Goal: Information Seeking & Learning: Learn about a topic

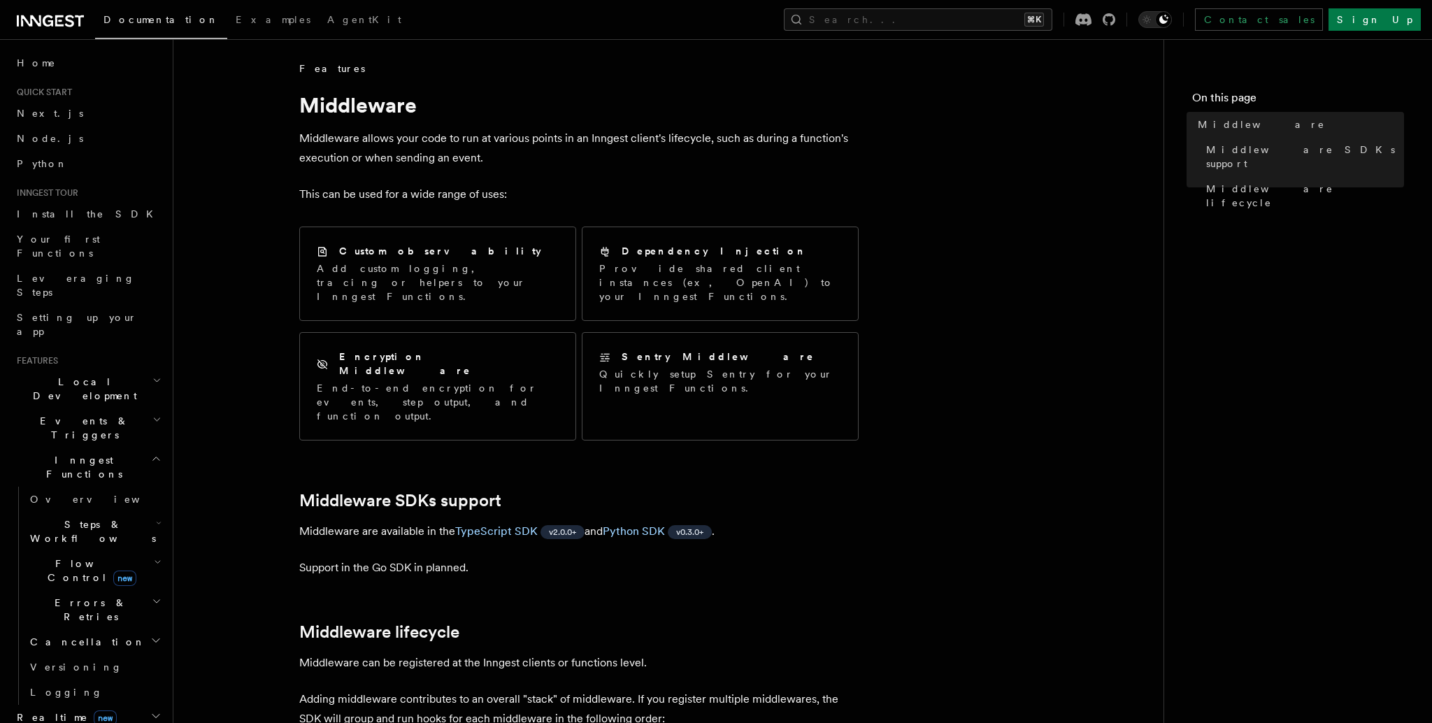
scroll to position [406, 0]
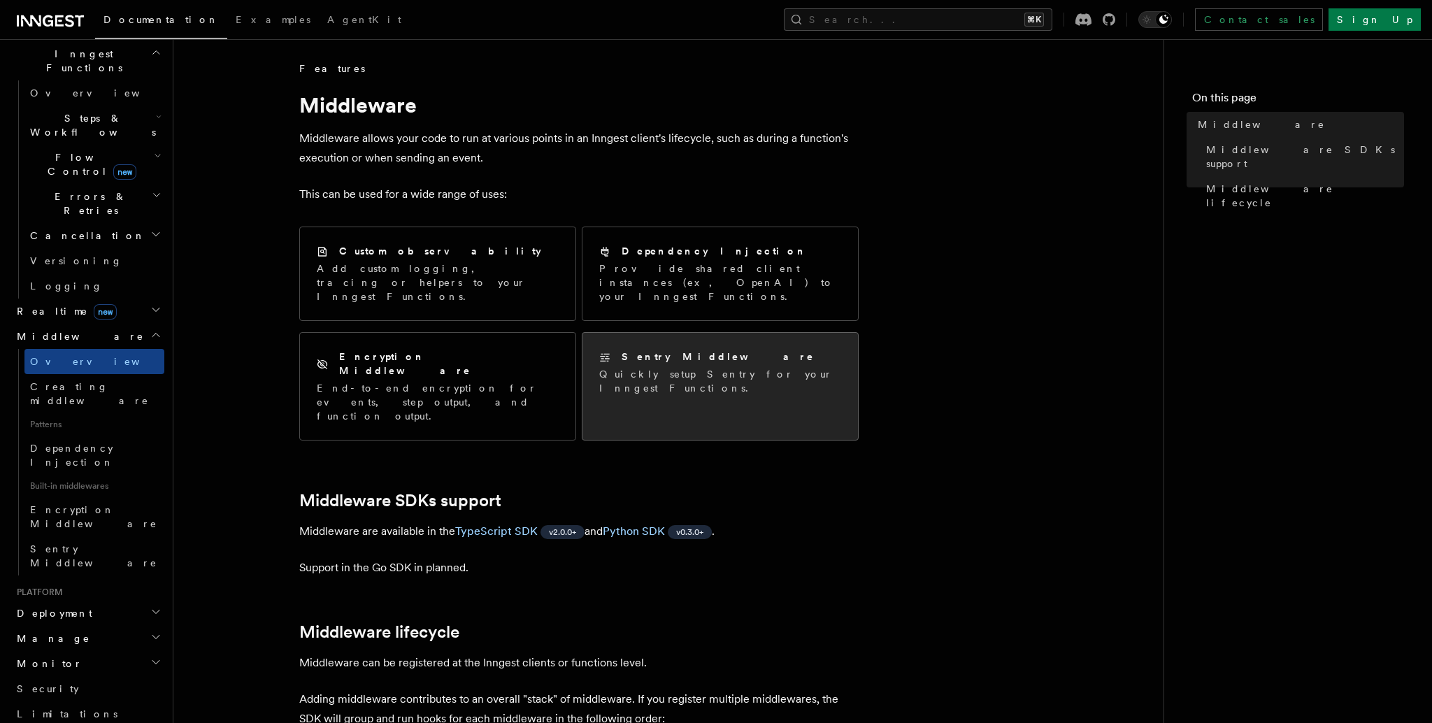
click at [646, 368] on div "Sentry Middleware Quickly setup Sentry for your Inngest Functions." at bounding box center [719, 372] width 275 height 79
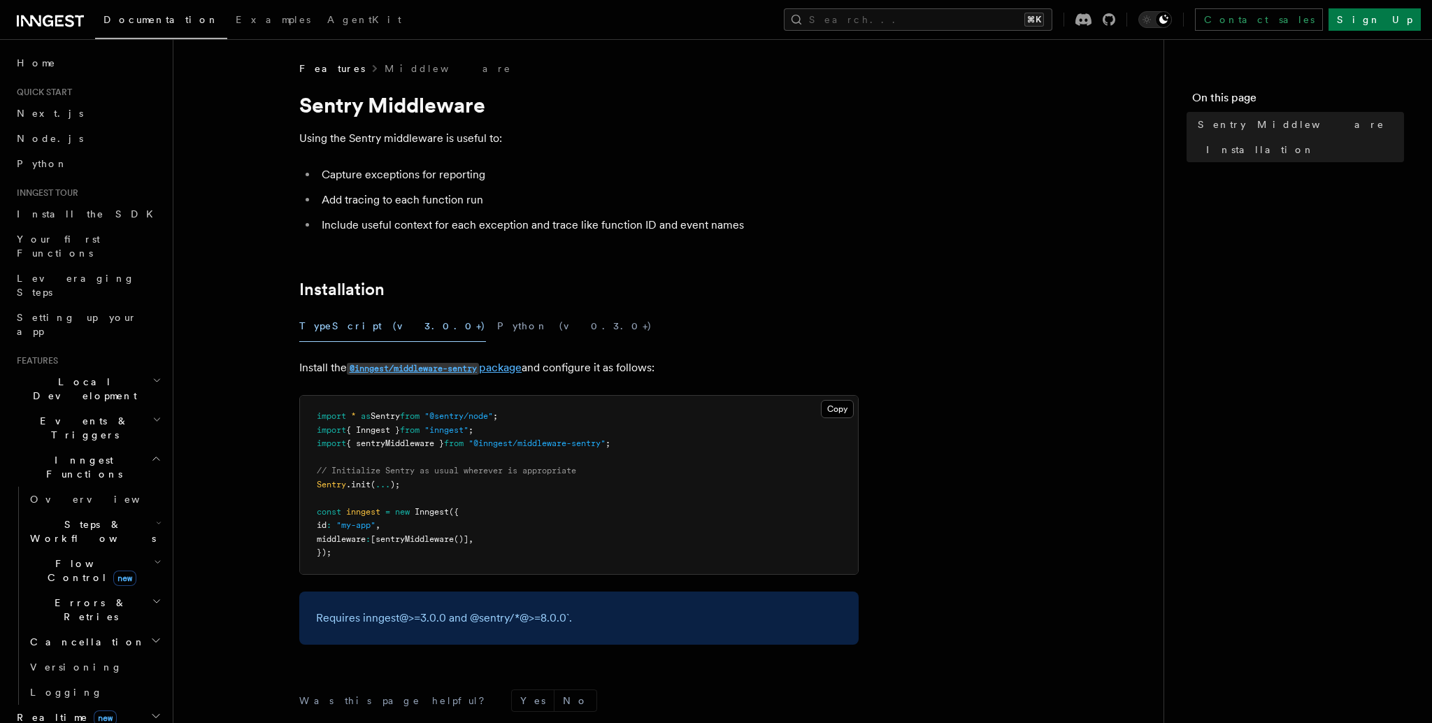
click at [416, 365] on code "@inngest/middleware-sentry" at bounding box center [413, 369] width 132 height 12
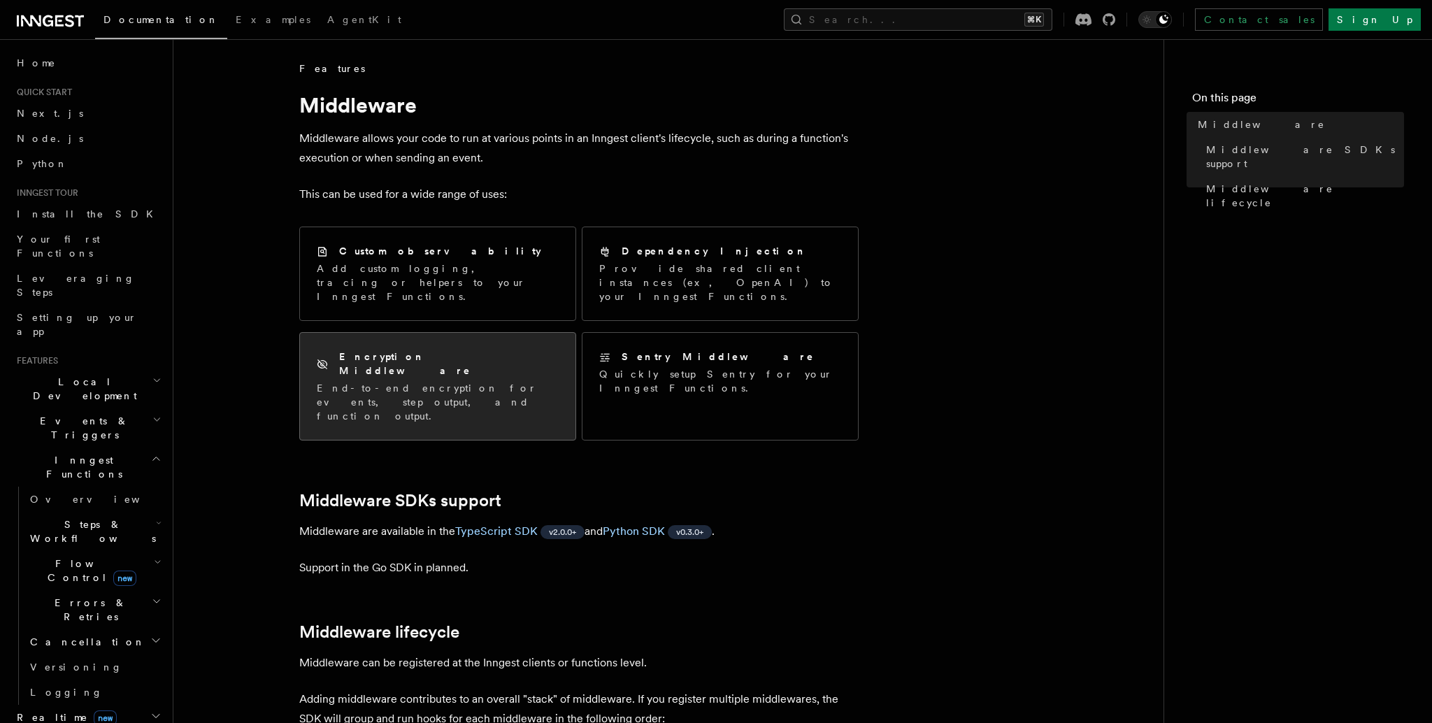
click at [455, 351] on div "Encryption Middleware End-to-end encryption for events, step output, and functi…" at bounding box center [438, 385] width 242 height 73
